Goal: Task Accomplishment & Management: Use online tool/utility

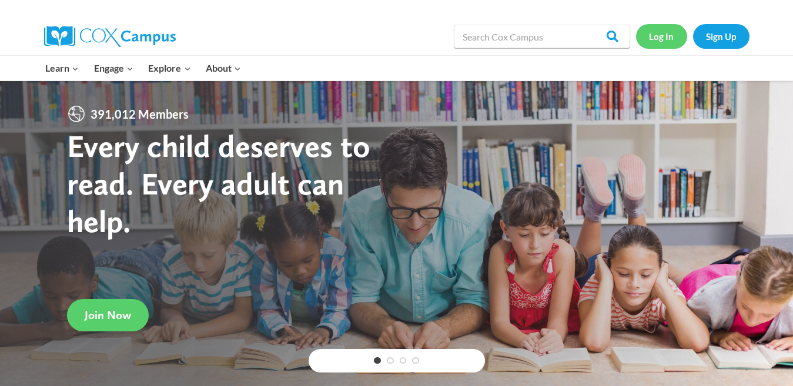
click at [661, 34] on link "Log In" at bounding box center [661, 36] width 51 height 24
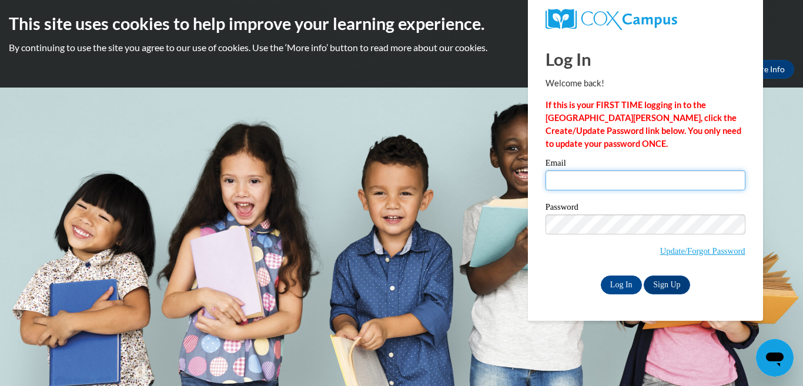
click at [563, 175] on input "Email" at bounding box center [646, 180] width 200 height 20
type input "suzanneaugusta81@gmail.com"
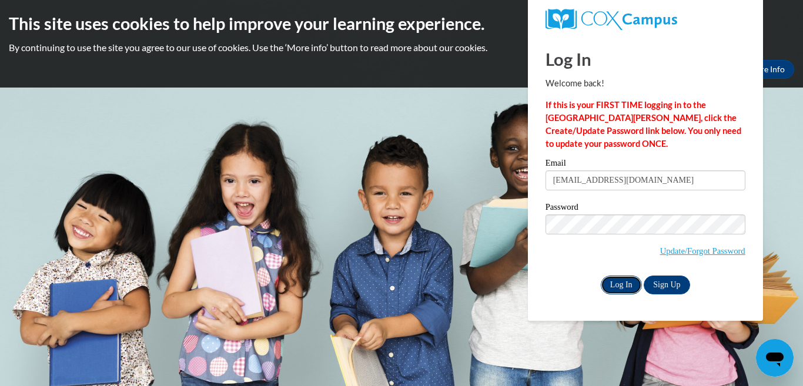
click at [618, 287] on input "Log In" at bounding box center [621, 285] width 41 height 19
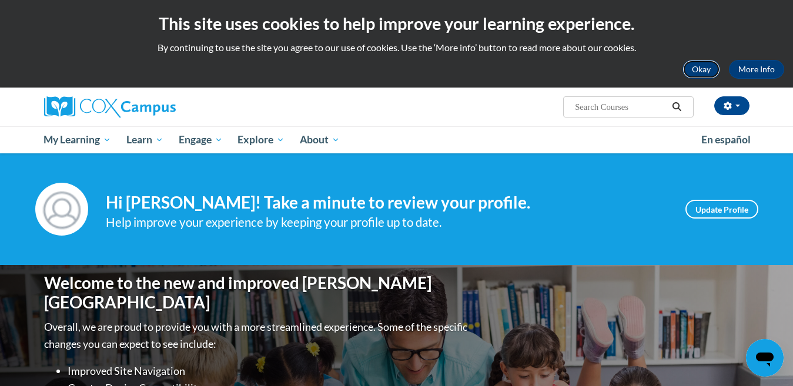
click at [696, 69] on button "Okay" at bounding box center [701, 69] width 38 height 19
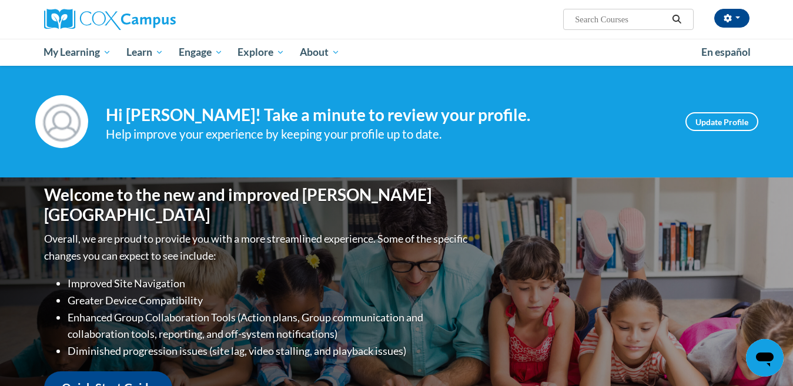
scroll to position [338, 0]
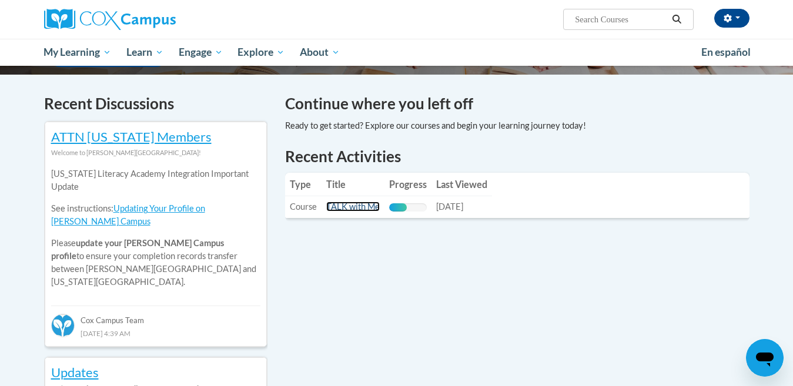
click at [343, 208] on link "TALK with Me" at bounding box center [352, 207] width 53 height 10
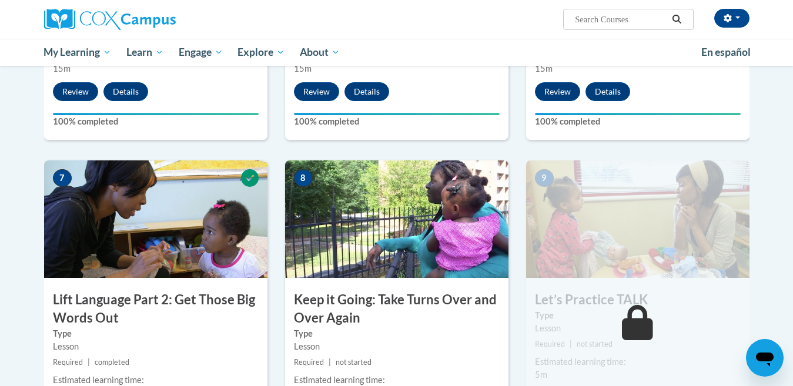
scroll to position [791, 0]
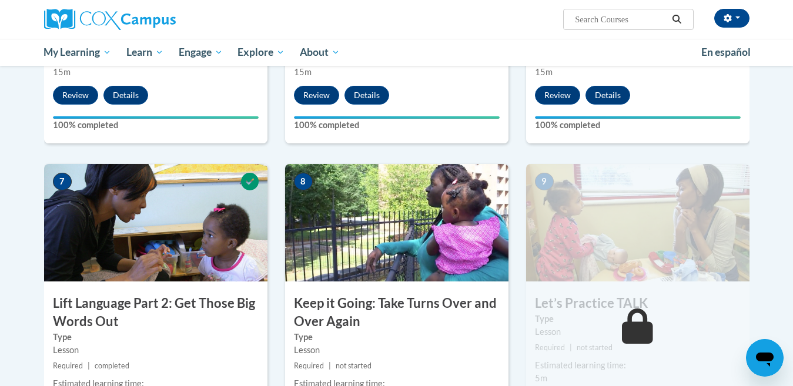
click at [654, 227] on img at bounding box center [637, 223] width 223 height 118
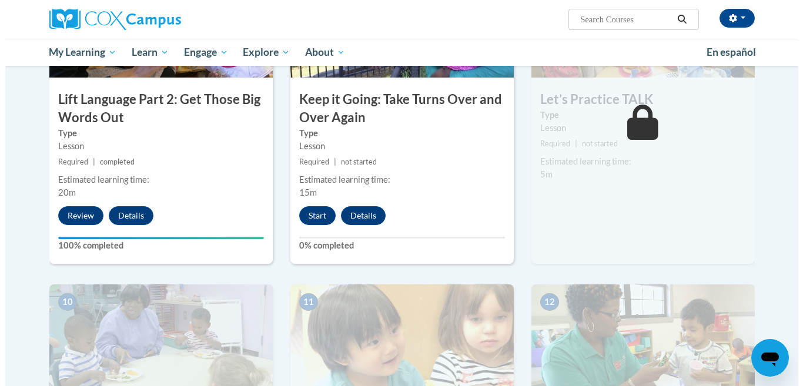
scroll to position [988, 0]
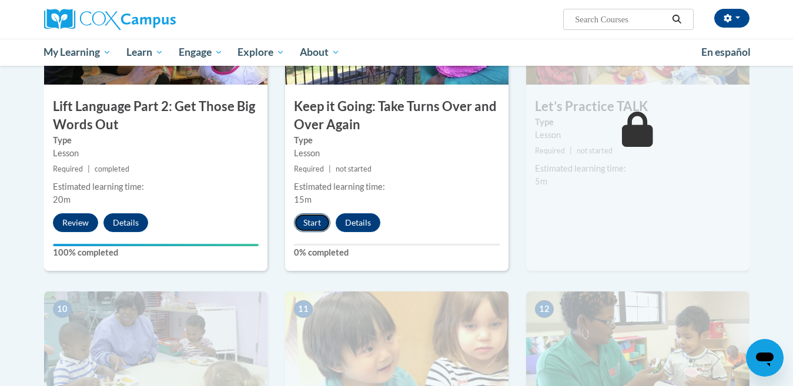
click at [304, 220] on button "Start" at bounding box center [312, 222] width 36 height 19
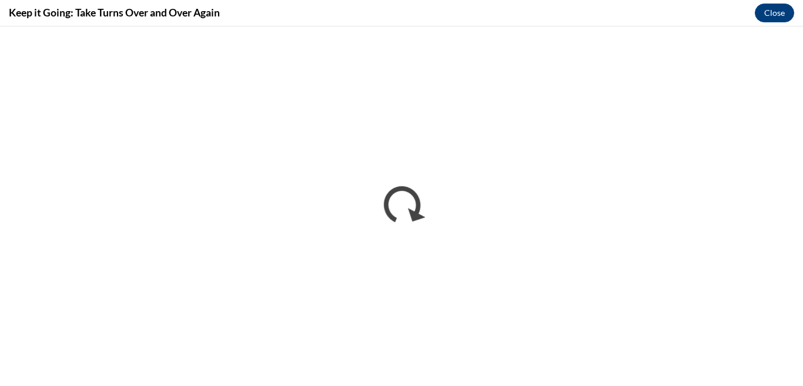
scroll to position [0, 0]
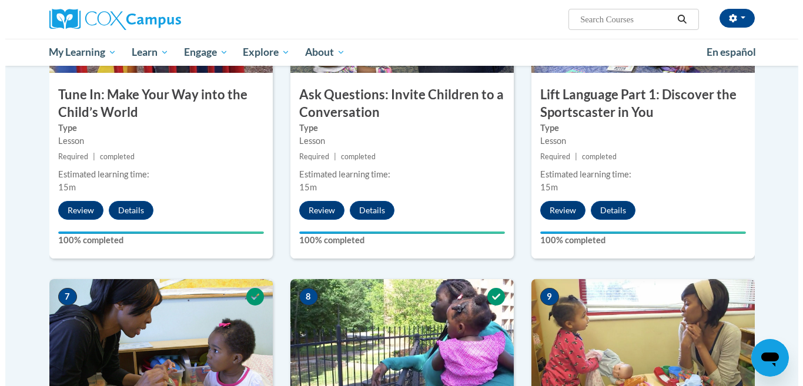
scroll to position [1014, 0]
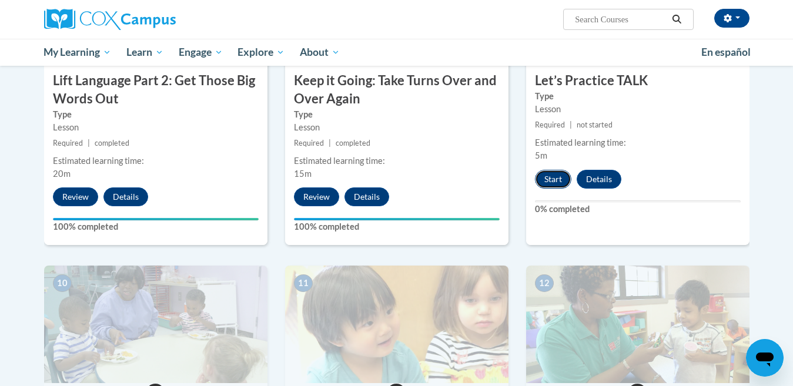
click at [546, 176] on button "Start" at bounding box center [553, 179] width 36 height 19
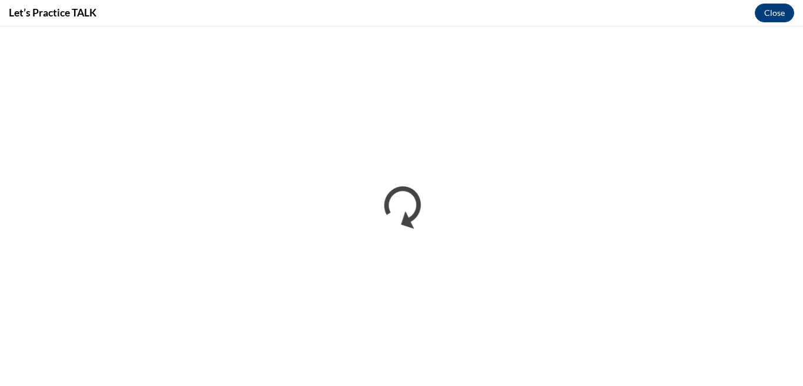
scroll to position [0, 0]
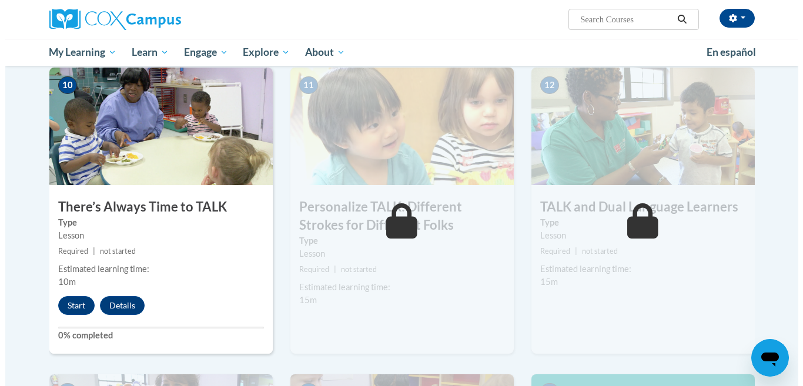
scroll to position [1211, 0]
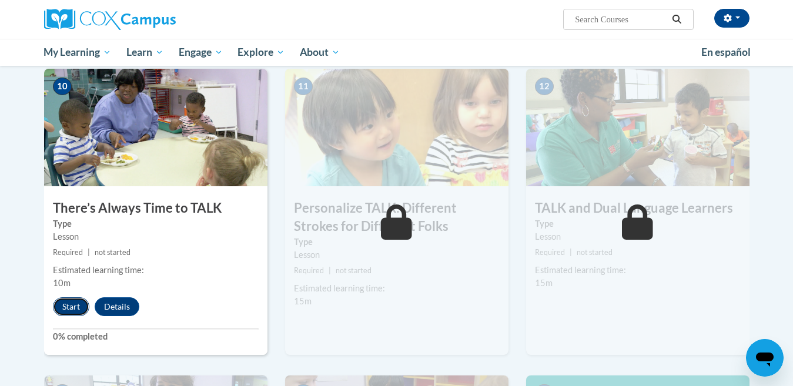
click at [77, 298] on button "Start" at bounding box center [71, 306] width 36 height 19
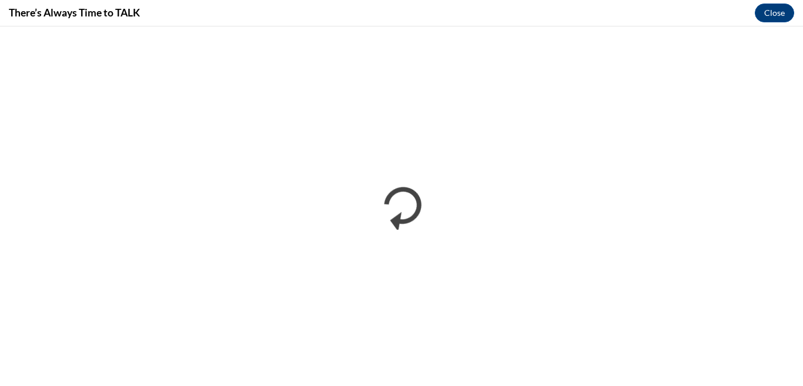
scroll to position [0, 0]
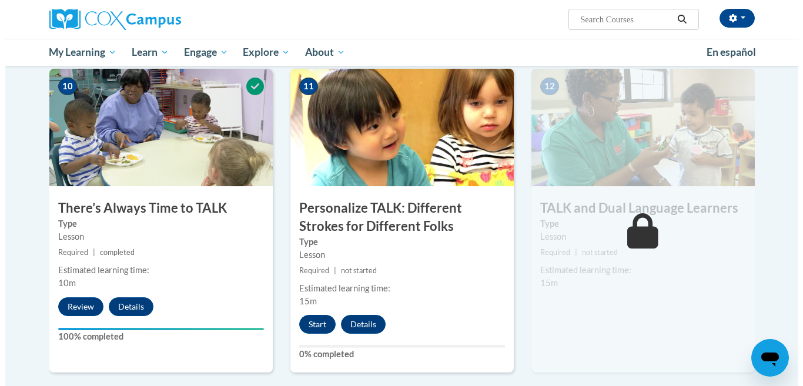
scroll to position [1204, 0]
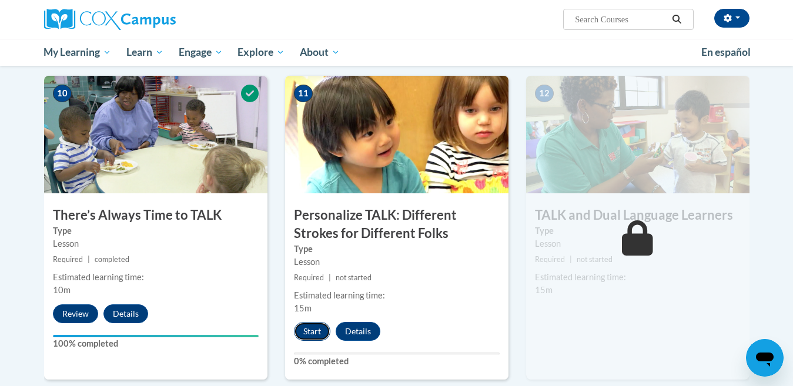
click at [309, 333] on button "Start" at bounding box center [312, 331] width 36 height 19
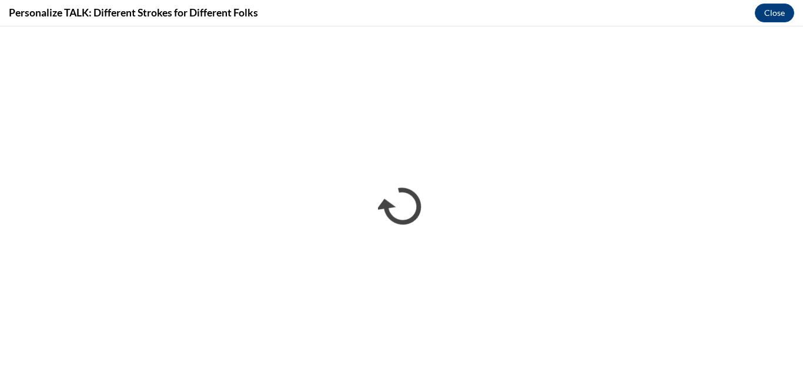
scroll to position [0, 0]
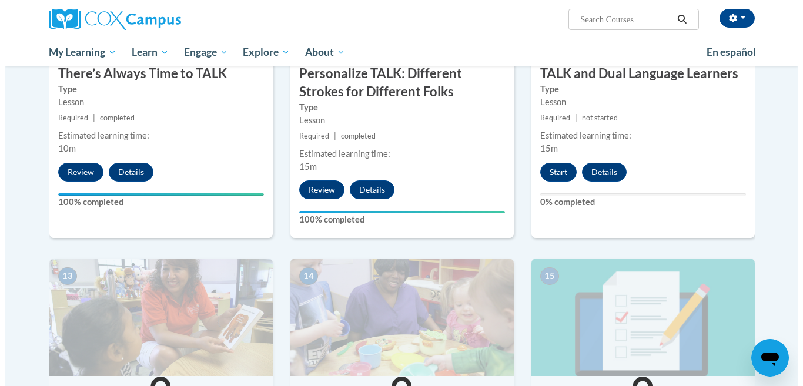
scroll to position [1337, 0]
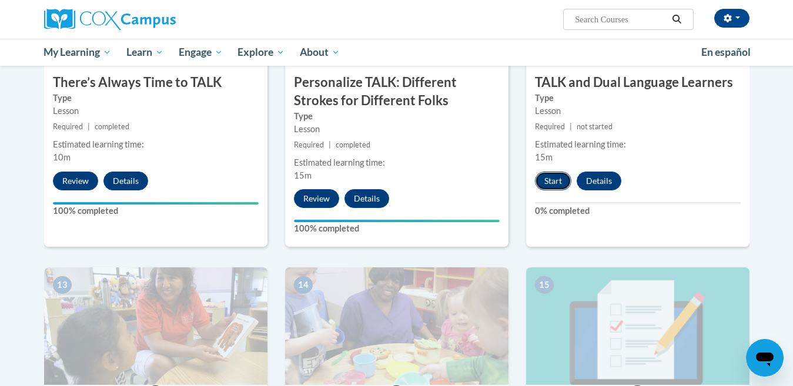
click at [559, 172] on button "Start" at bounding box center [553, 181] width 36 height 19
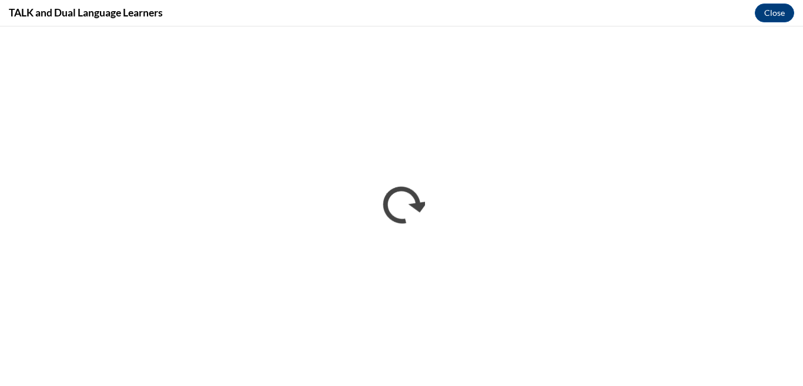
scroll to position [0, 0]
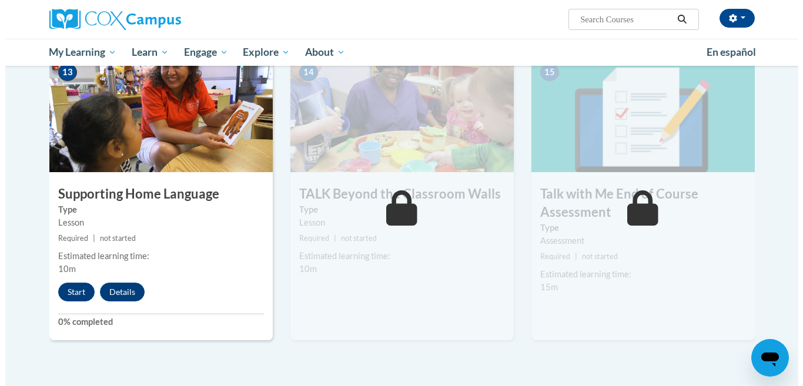
scroll to position [1555, 0]
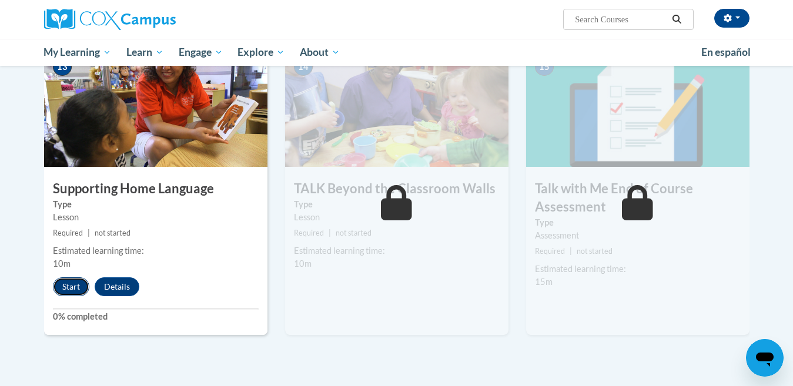
click at [75, 287] on button "Start" at bounding box center [71, 286] width 36 height 19
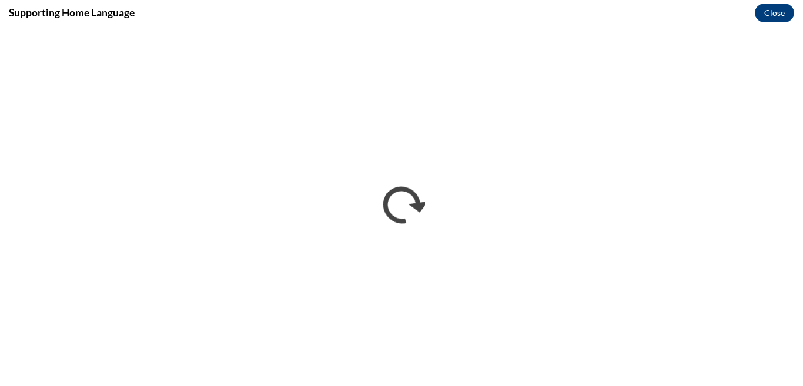
scroll to position [0, 0]
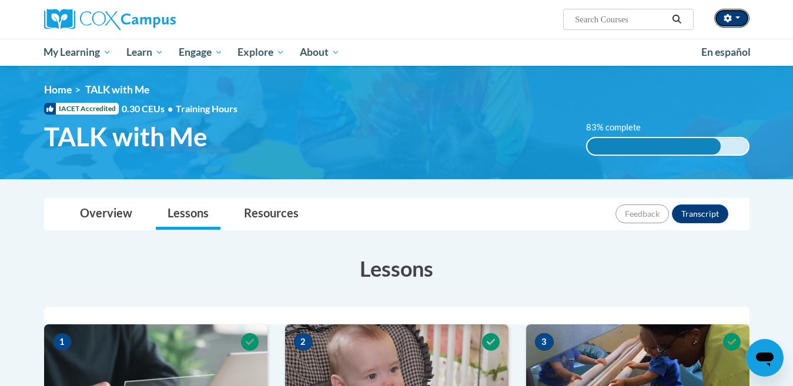
click at [741, 15] on button "button" at bounding box center [731, 18] width 35 height 19
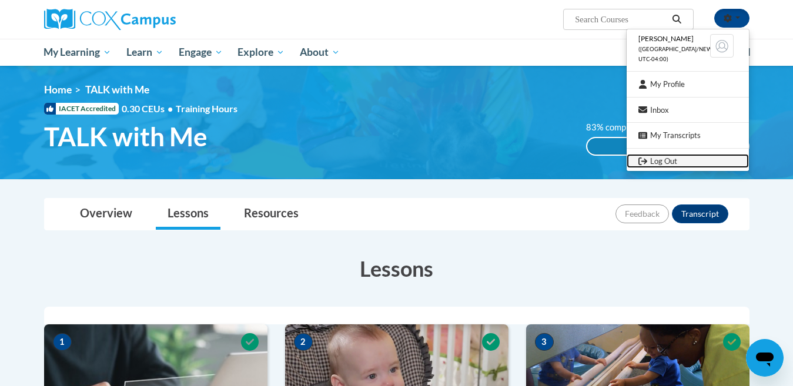
click at [668, 157] on link "Log Out" at bounding box center [688, 161] width 122 height 15
